Goal: Task Accomplishment & Management: Use online tool/utility

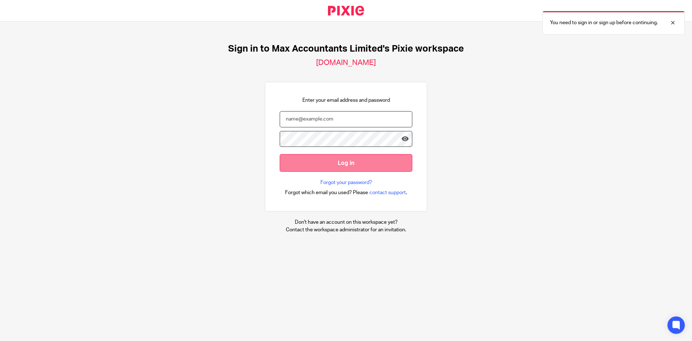
type input "jodie.burrows@wilson-partners.co.uk"
click at [338, 163] on input "Log in" at bounding box center [346, 163] width 133 height 18
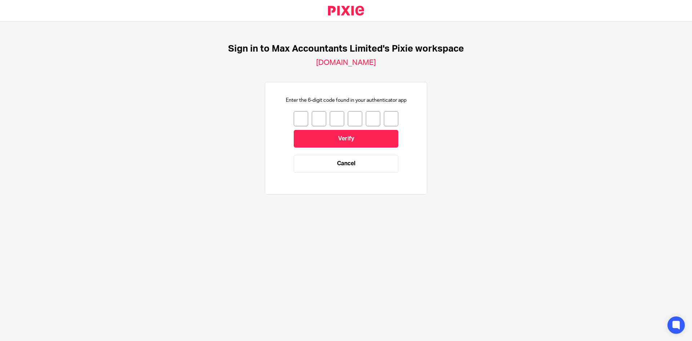
click at [303, 116] on div at bounding box center [346, 118] width 105 height 15
click at [299, 117] on input "number" at bounding box center [301, 118] width 14 height 15
type input "0"
type input "9"
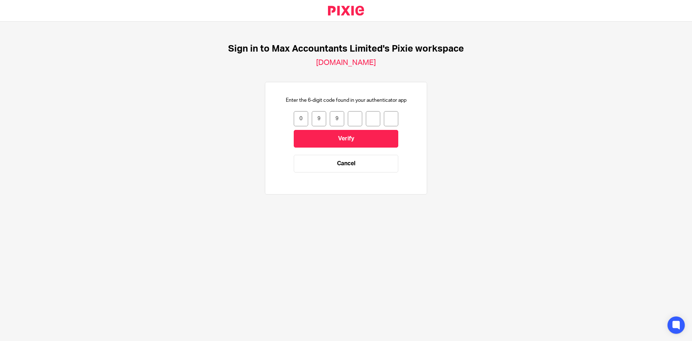
type input "7"
type input "8"
type input "4"
drag, startPoint x: 332, startPoint y: 135, endPoint x: 345, endPoint y: 135, distance: 13.0
click at [332, 135] on input "Verify" at bounding box center [346, 139] width 105 height 18
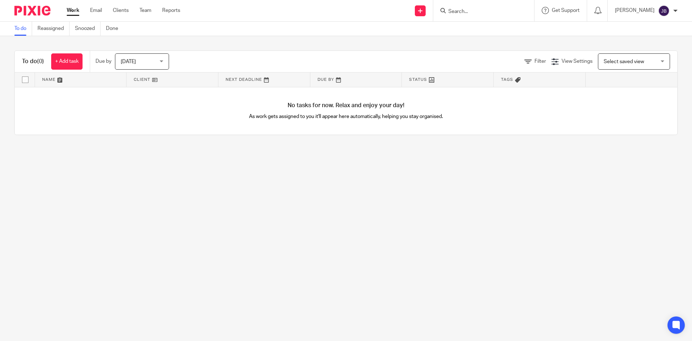
click at [452, 14] on div at bounding box center [482, 10] width 84 height 9
click at [471, 10] on input "Search" at bounding box center [480, 12] width 65 height 6
type input "n"
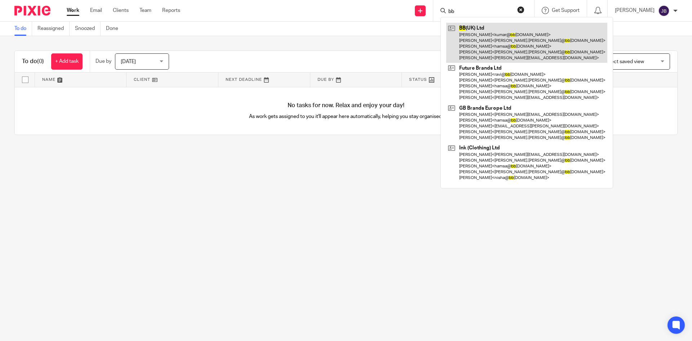
type input "bb"
click at [487, 38] on link at bounding box center [526, 43] width 161 height 40
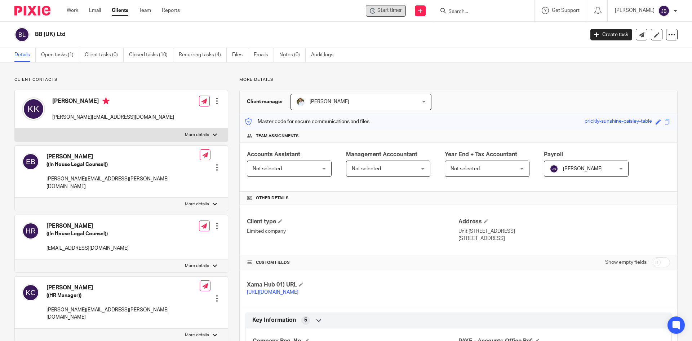
click at [398, 9] on span "Start timer" at bounding box center [389, 11] width 25 height 8
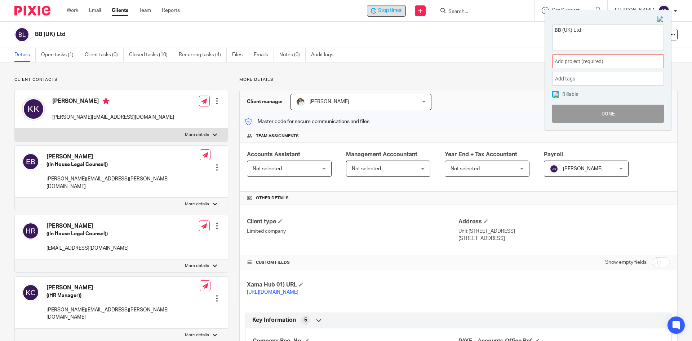
click at [646, 58] on div "Add project (required) :" at bounding box center [608, 61] width 112 height 14
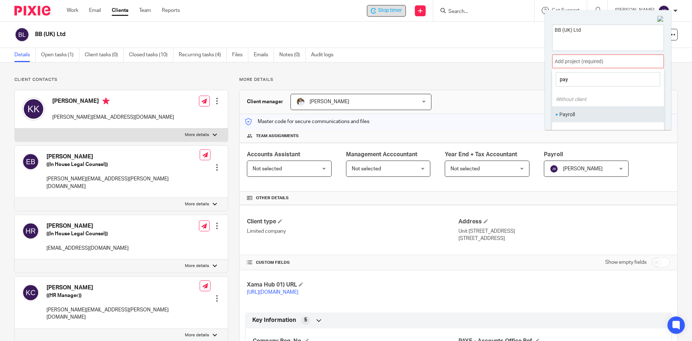
type input "pay"
click at [571, 115] on li "Payroll" at bounding box center [606, 115] width 94 height 8
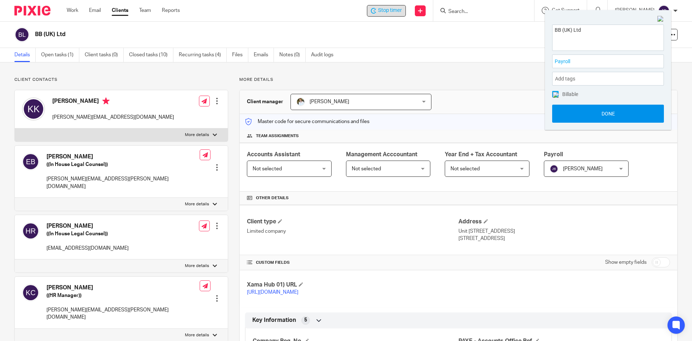
click at [608, 112] on button "Done" at bounding box center [608, 114] width 112 height 18
